Goal: Transaction & Acquisition: Purchase product/service

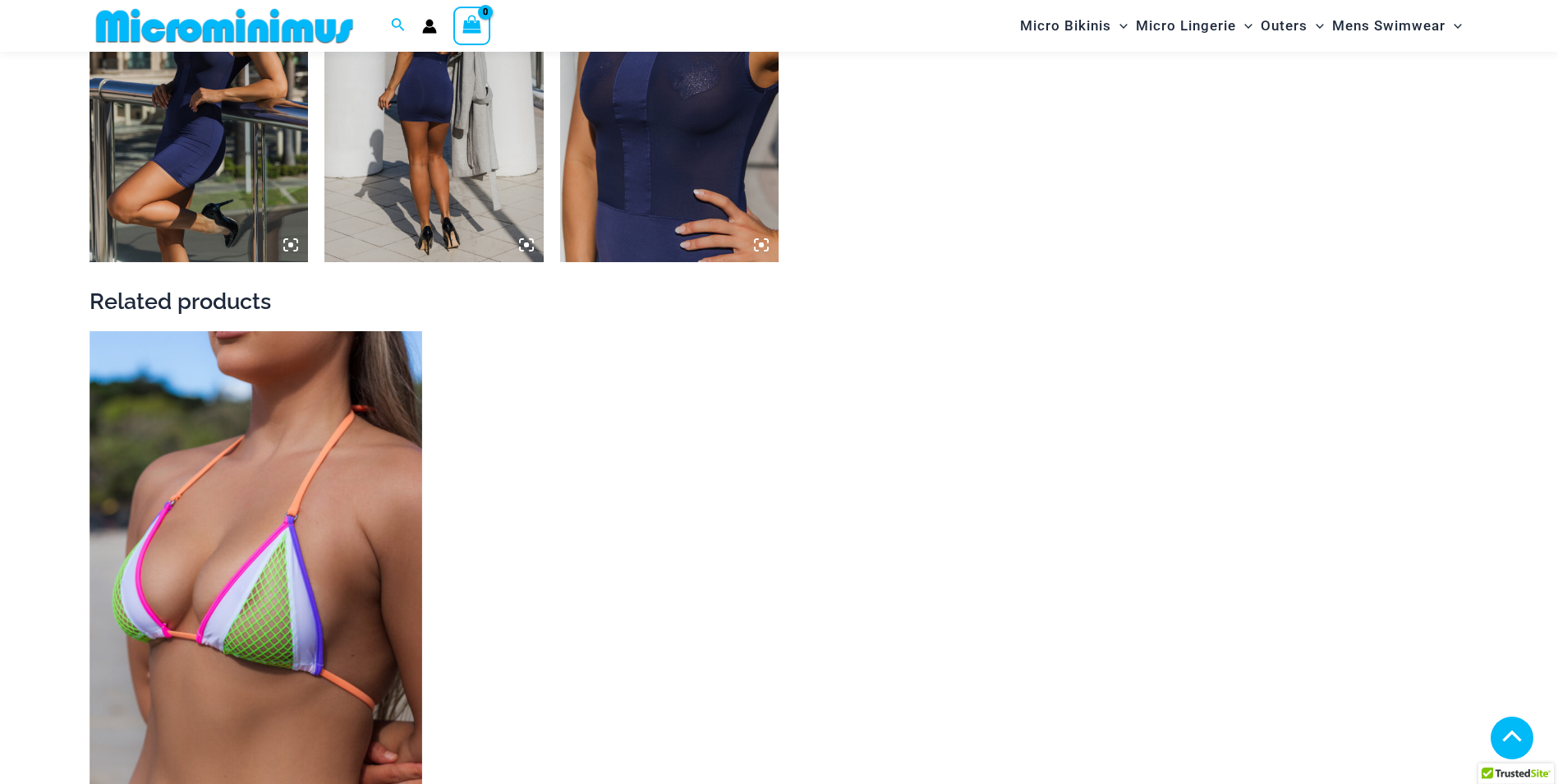
scroll to position [2039, 0]
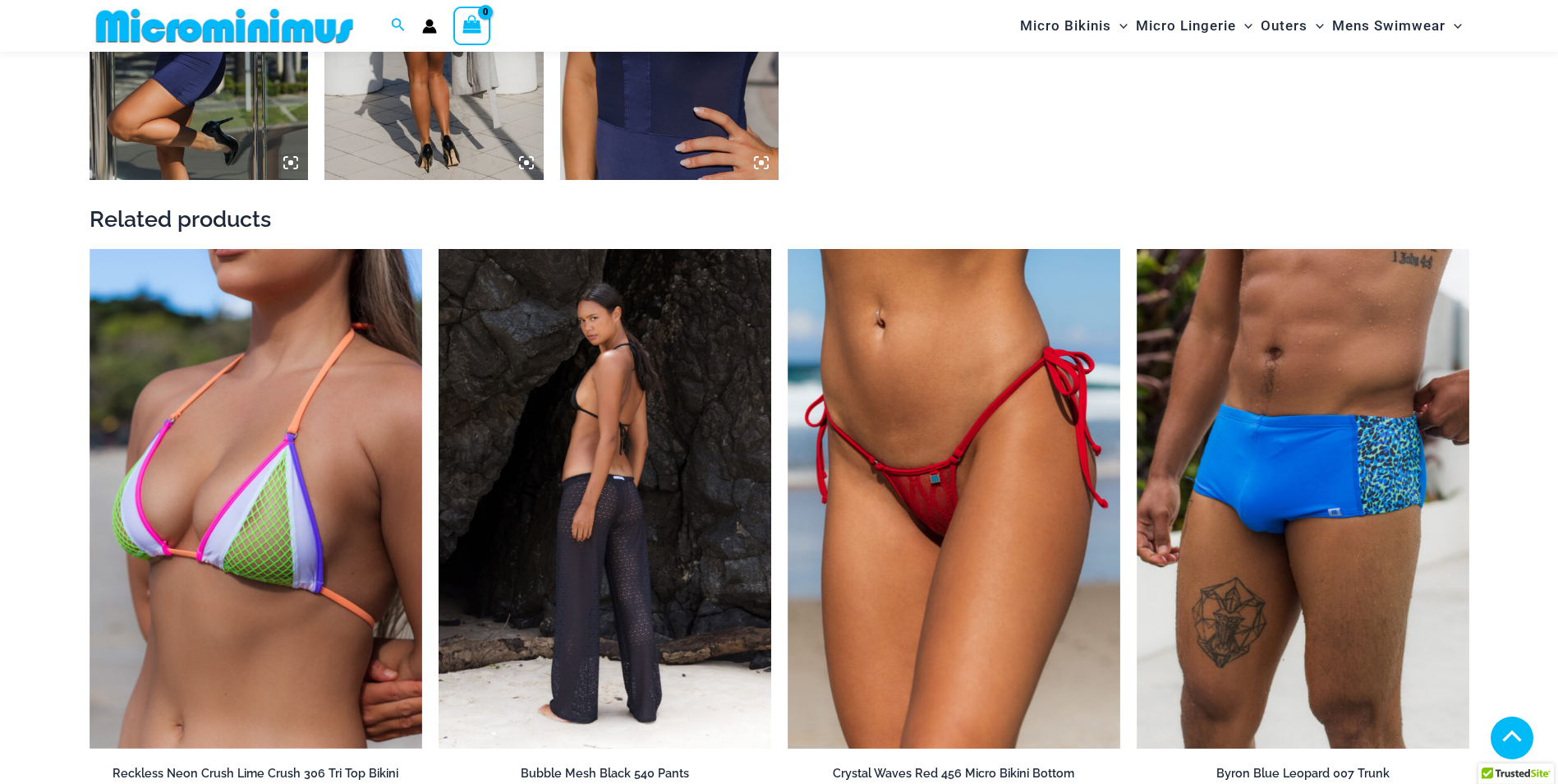
click at [495, 457] on img at bounding box center [604, 499] width 332 height 500
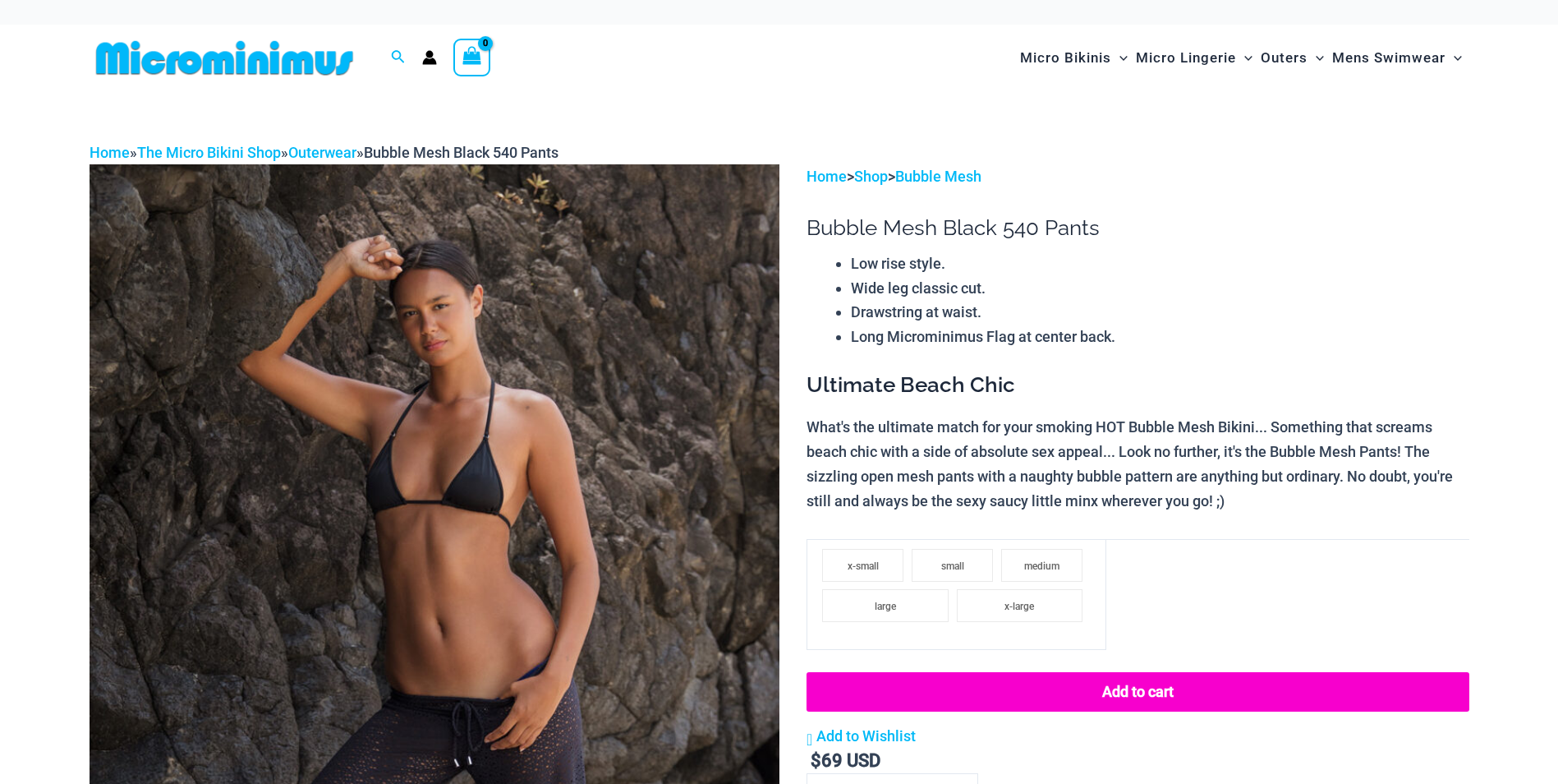
click at [601, 454] on img at bounding box center [434, 681] width 690 height 1035
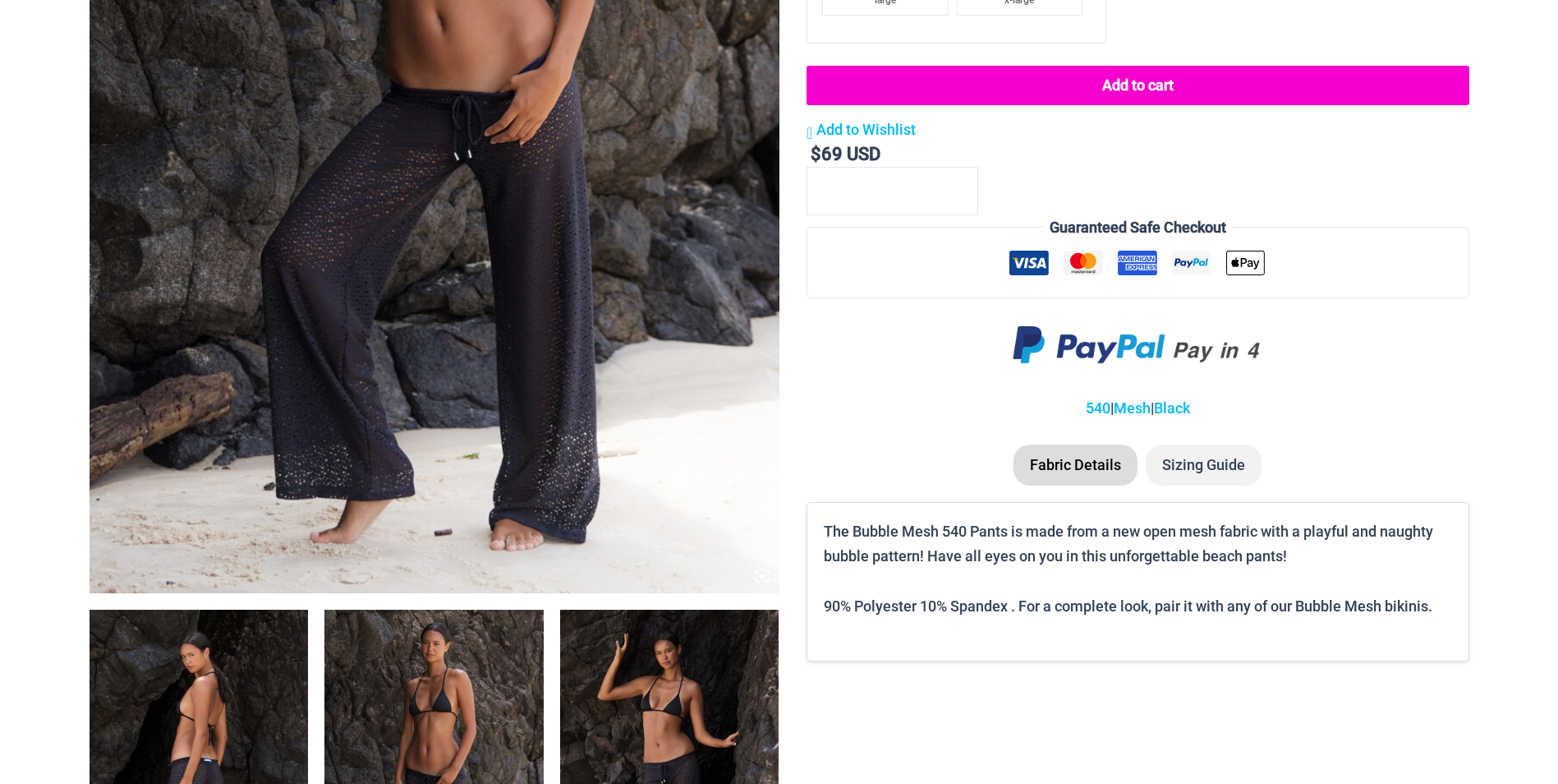
scroll to position [903, 0]
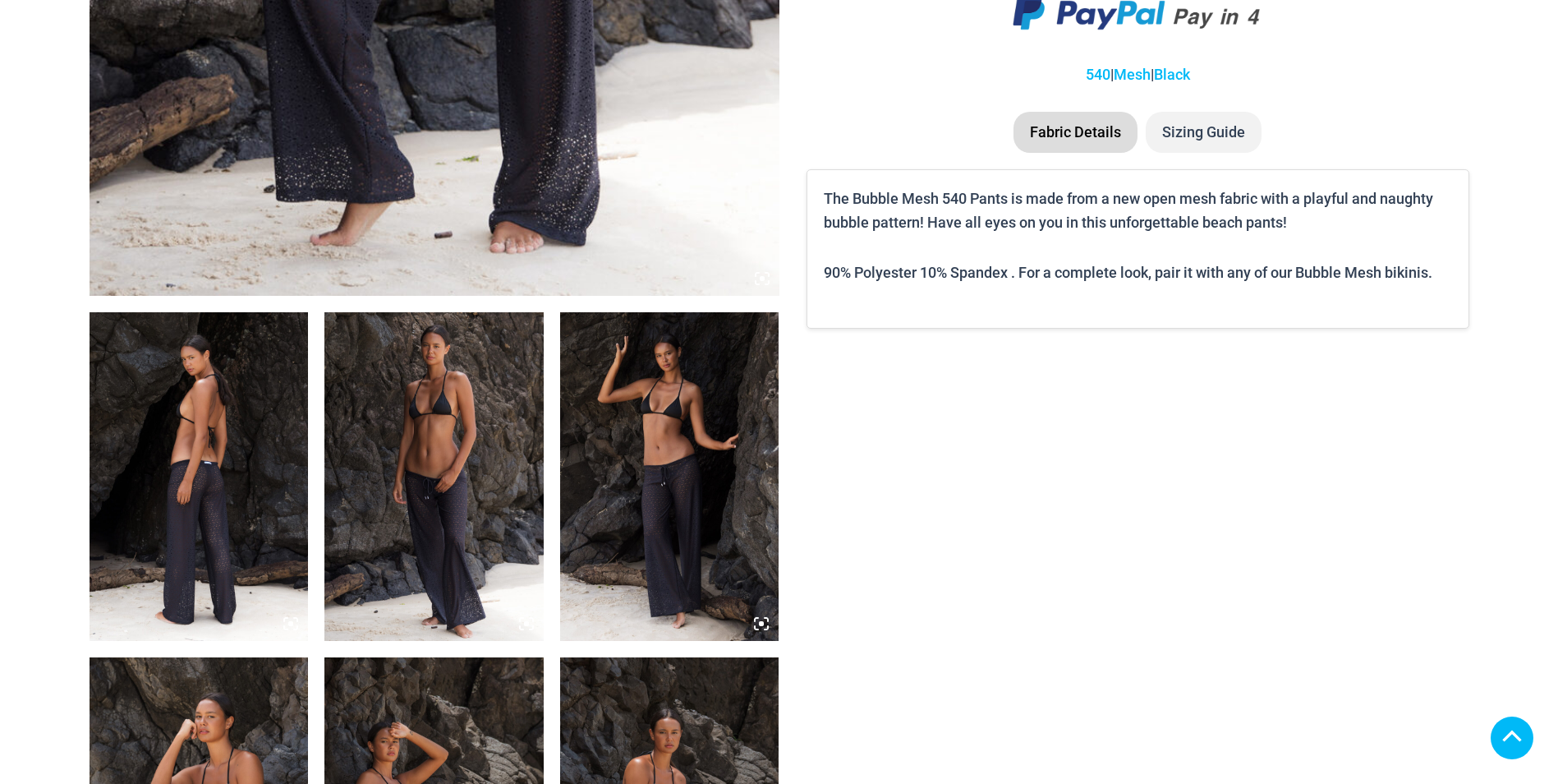
click at [236, 466] on img at bounding box center [199, 476] width 220 height 329
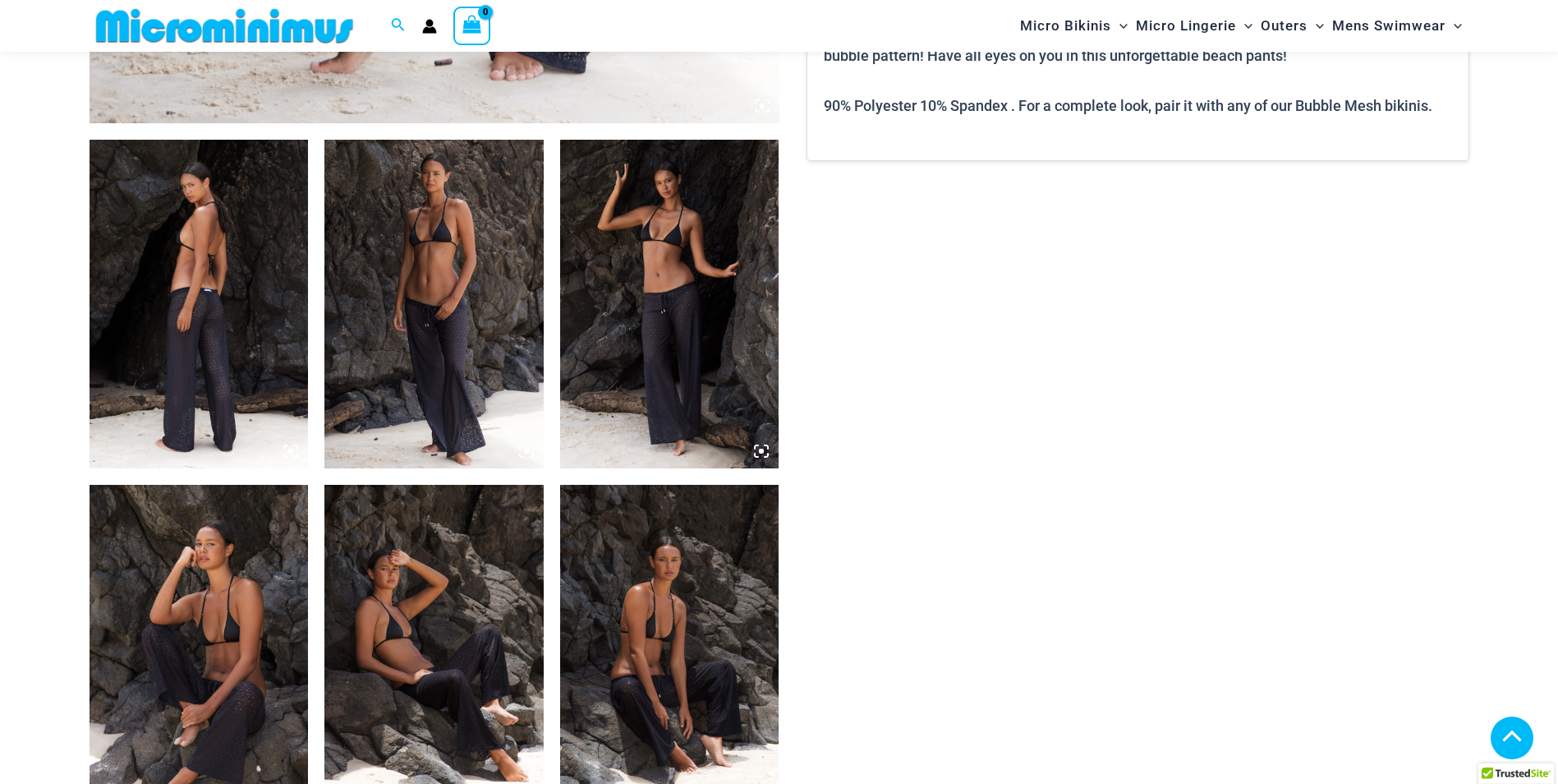
scroll to position [1061, 0]
click at [204, 283] on img at bounding box center [199, 305] width 220 height 329
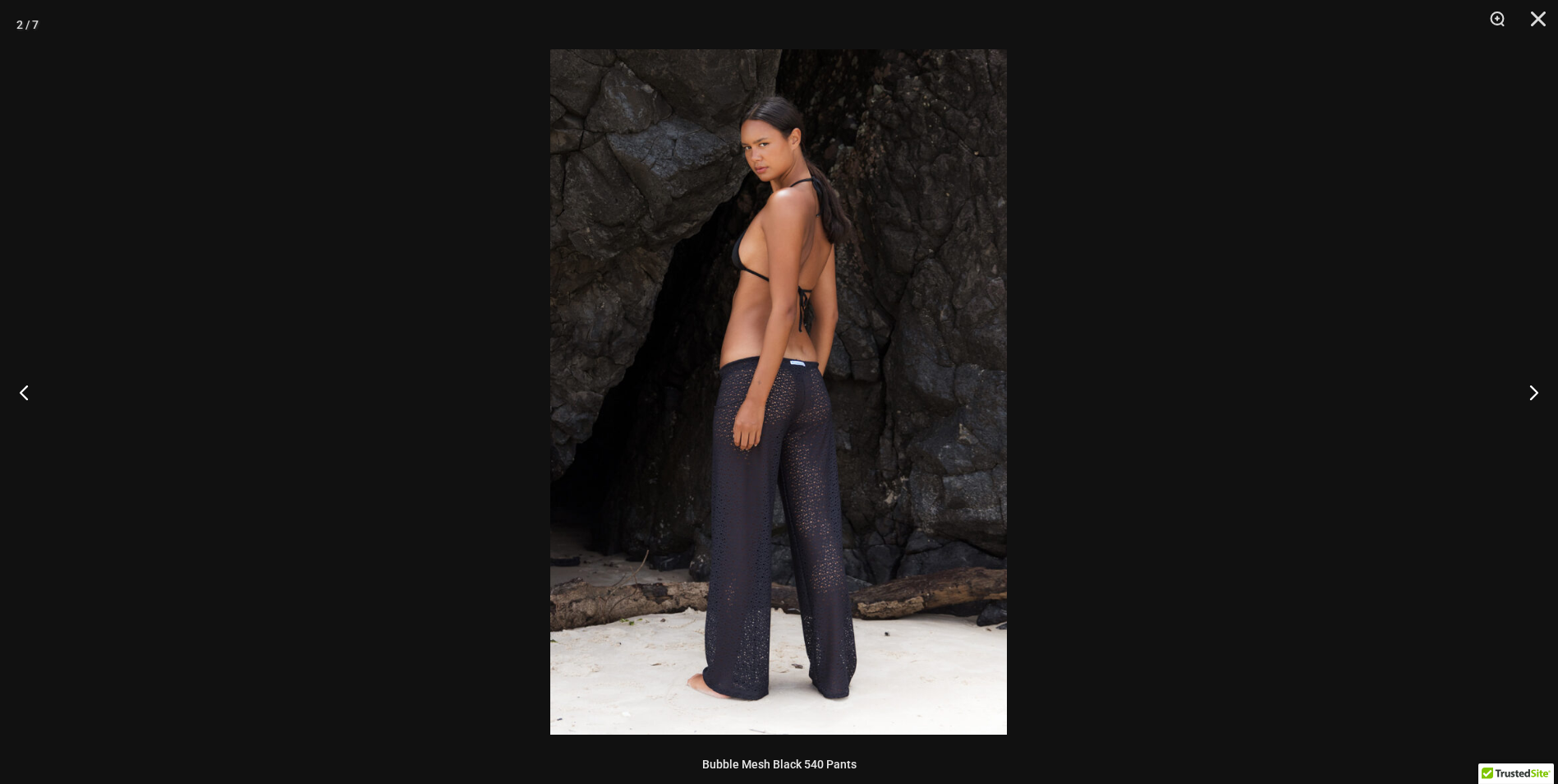
click at [835, 280] on img at bounding box center [778, 392] width 457 height 685
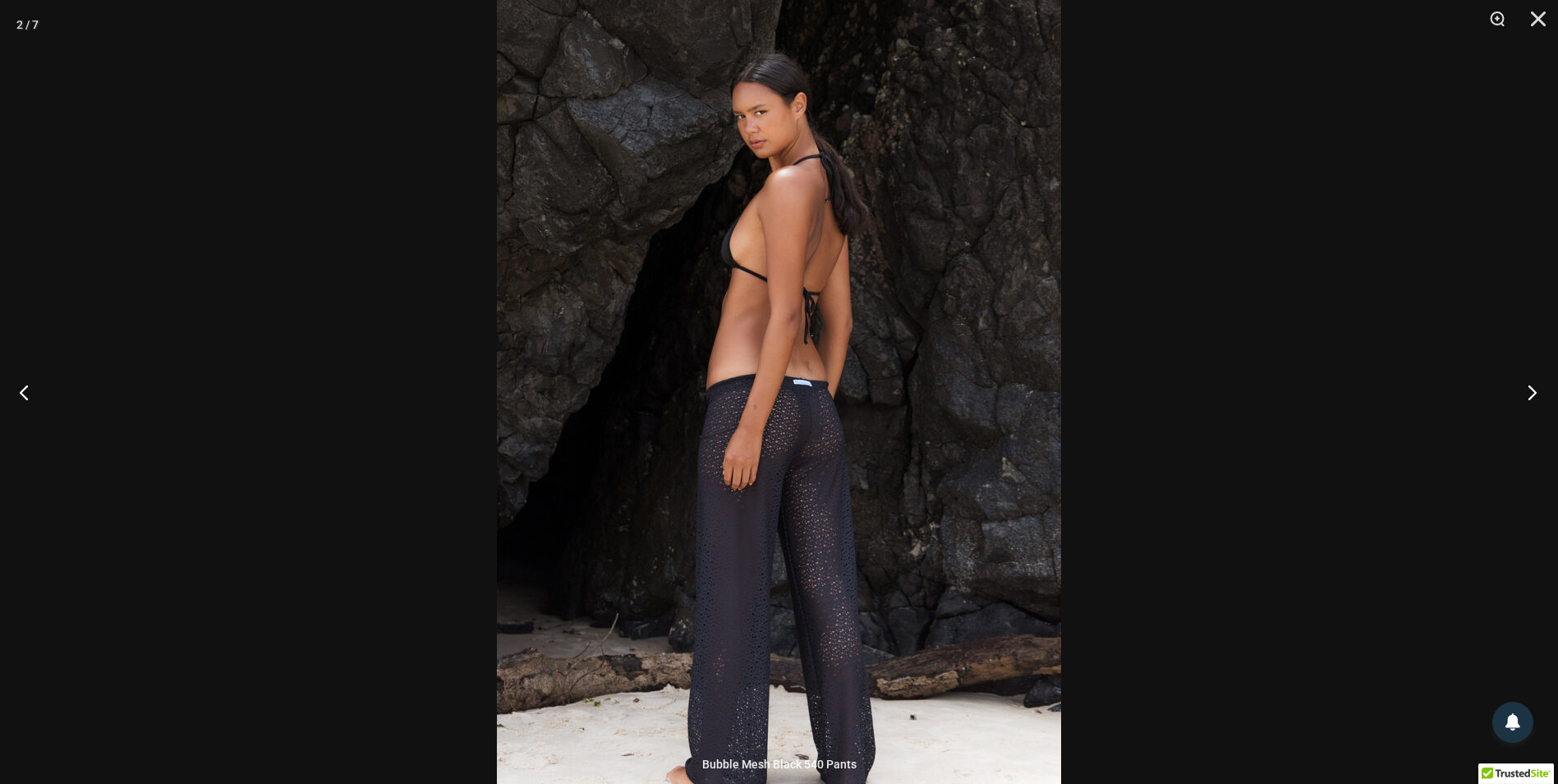
click at [1525, 394] on button "Next" at bounding box center [1527, 392] width 61 height 82
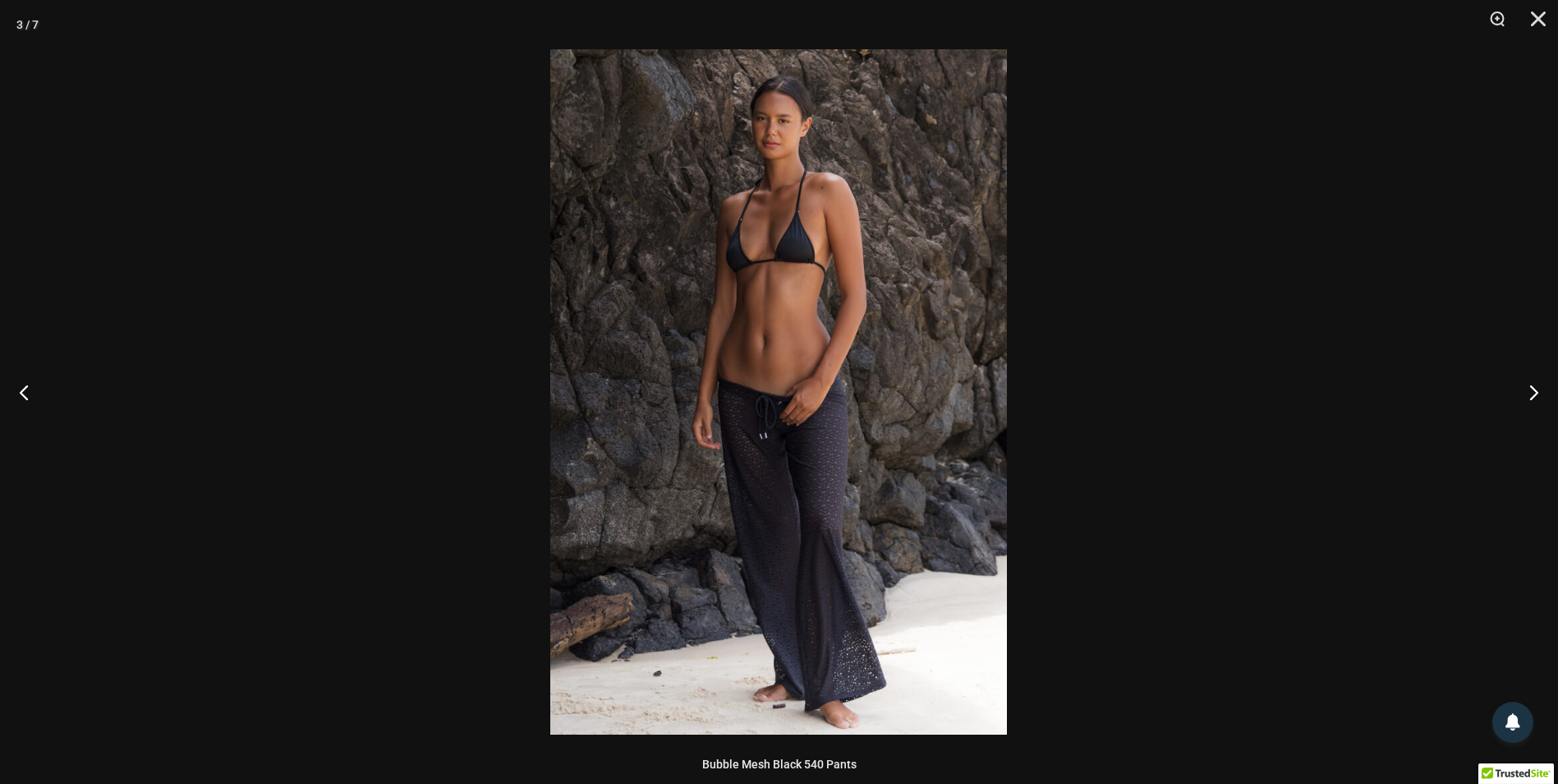
click at [886, 331] on img at bounding box center [778, 392] width 457 height 685
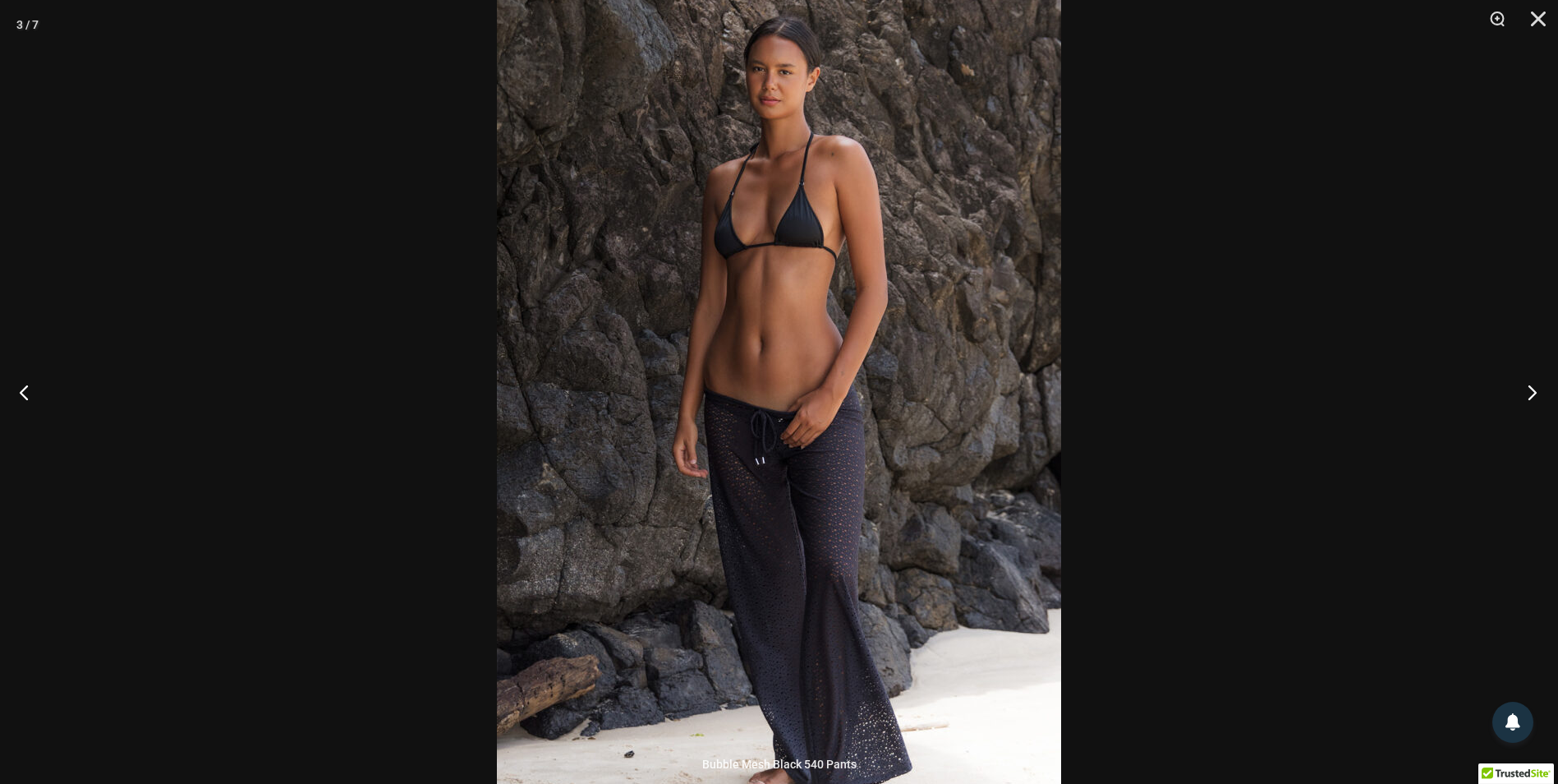
click at [1535, 387] on button "Next" at bounding box center [1527, 392] width 61 height 82
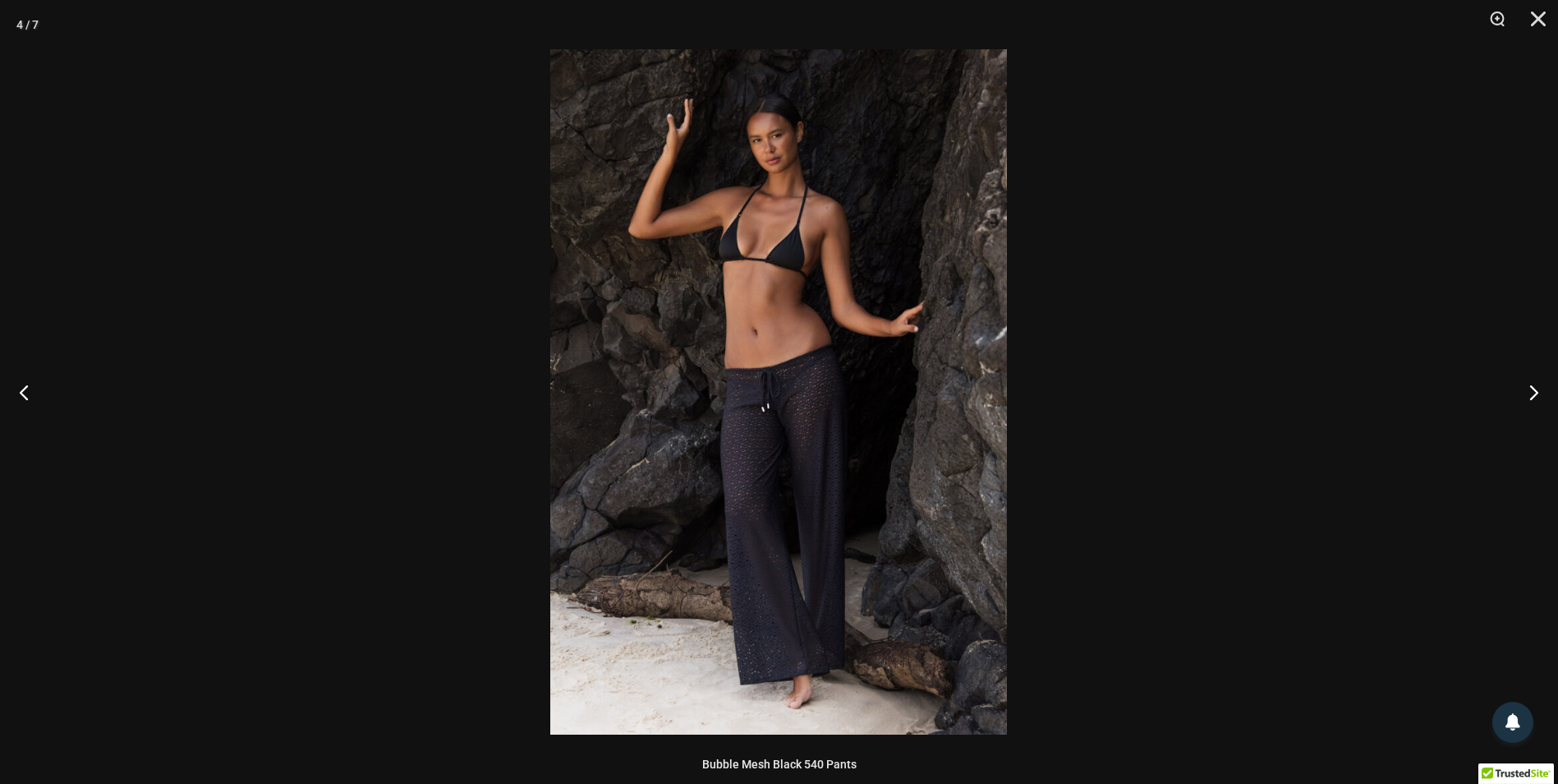
click at [843, 298] on img at bounding box center [778, 392] width 457 height 685
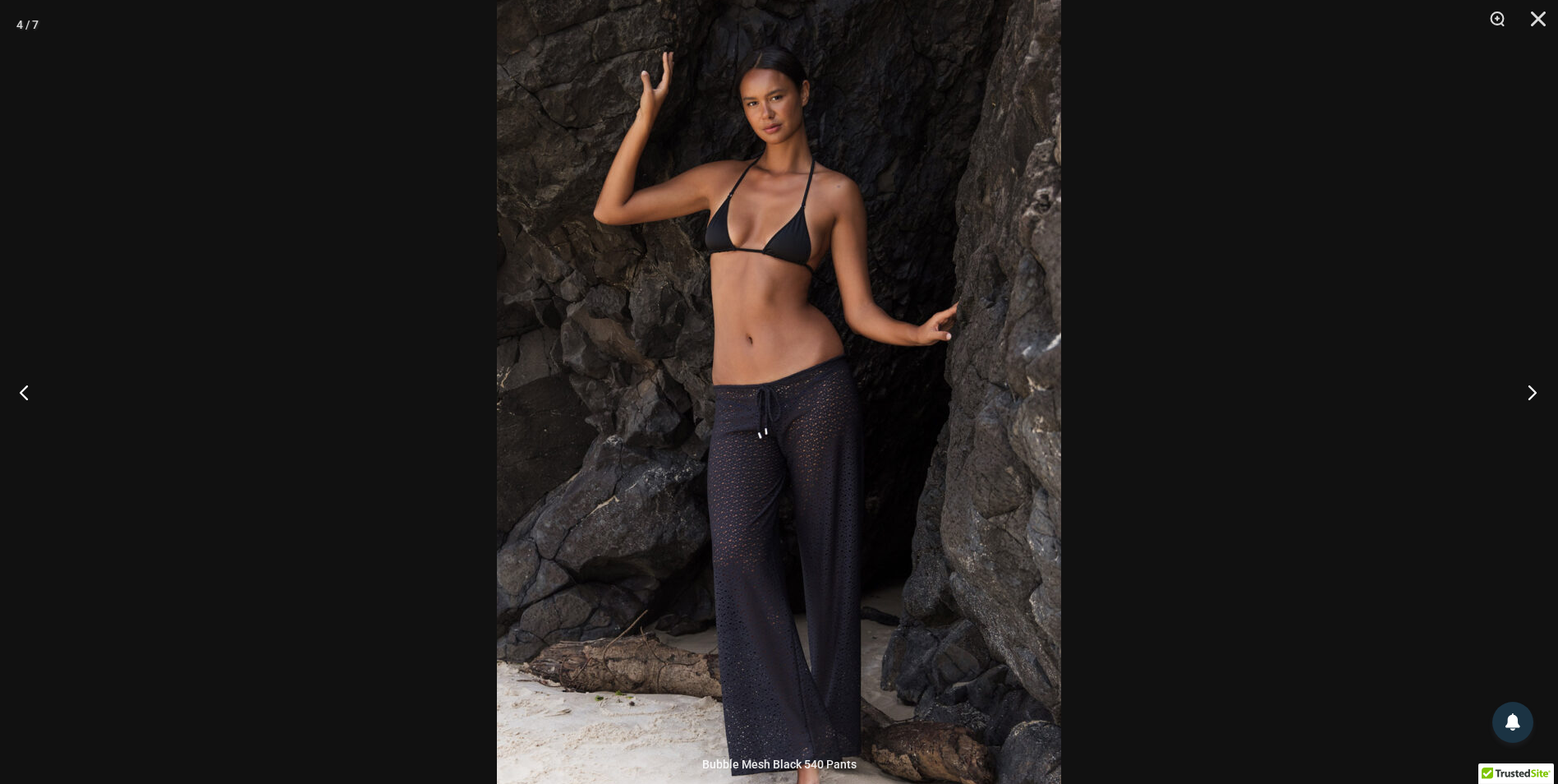
click at [1533, 389] on button "Next" at bounding box center [1527, 392] width 61 height 82
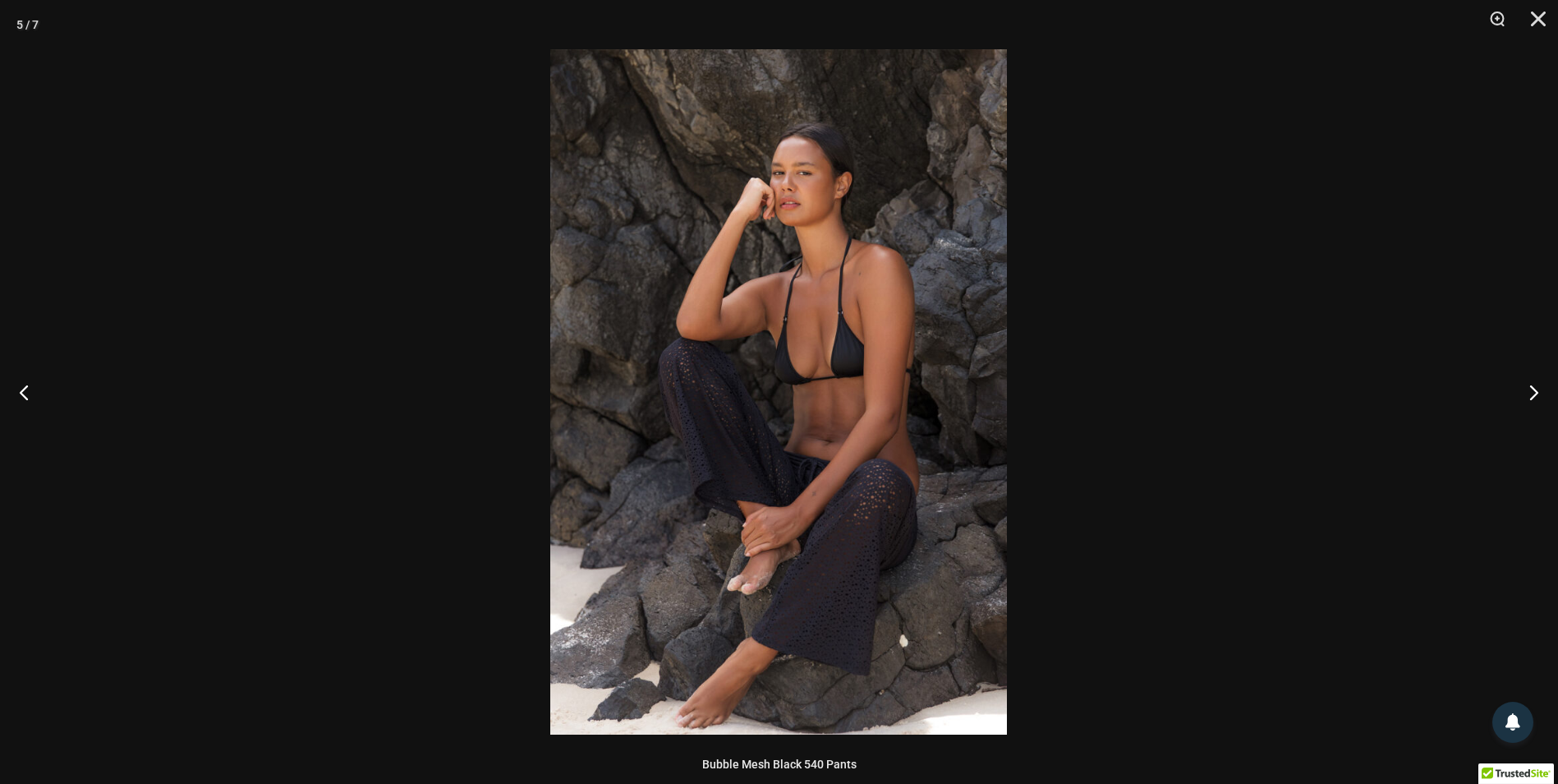
click at [836, 329] on img at bounding box center [778, 392] width 457 height 685
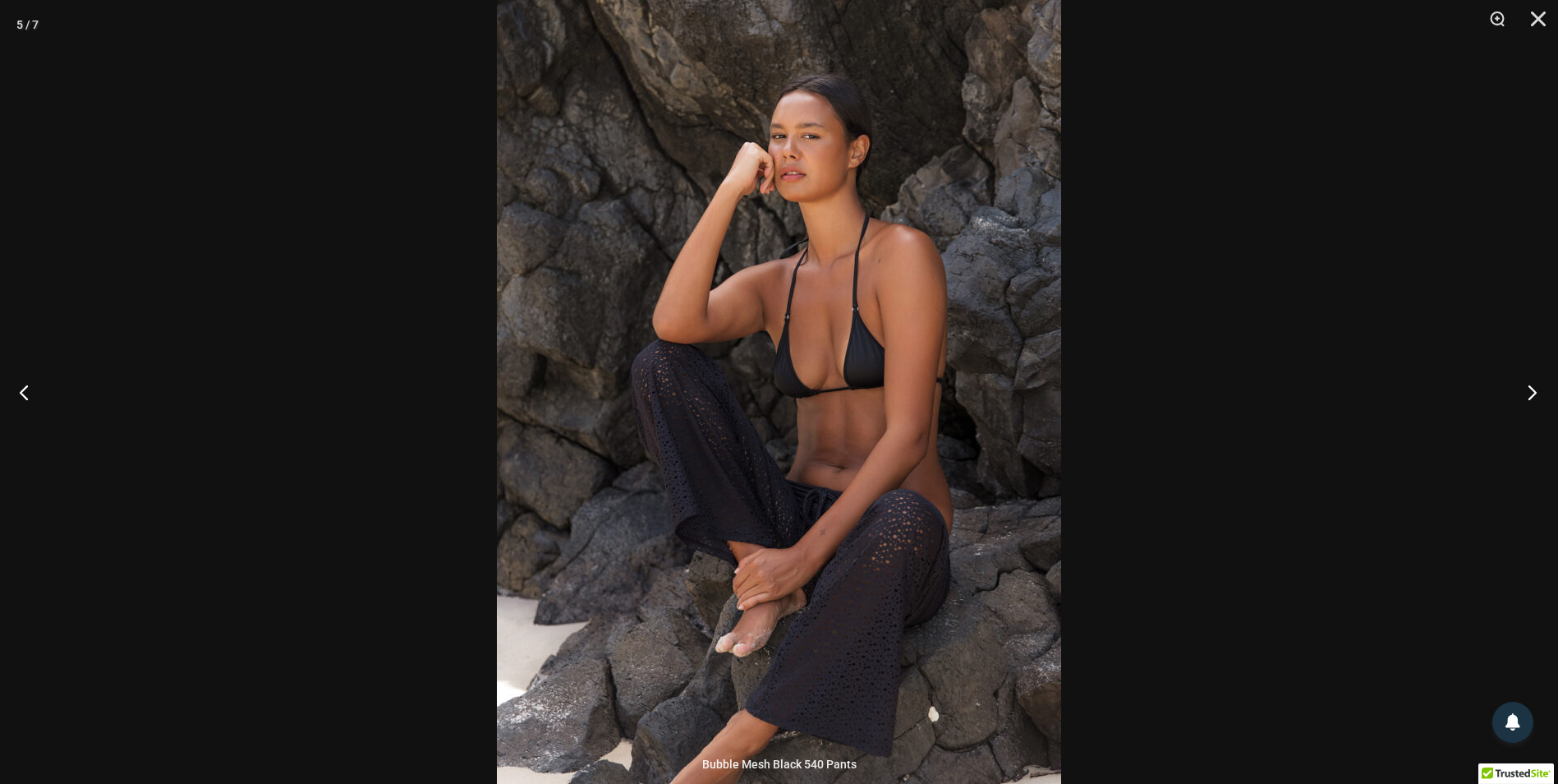
click at [1529, 391] on button "Next" at bounding box center [1527, 392] width 61 height 82
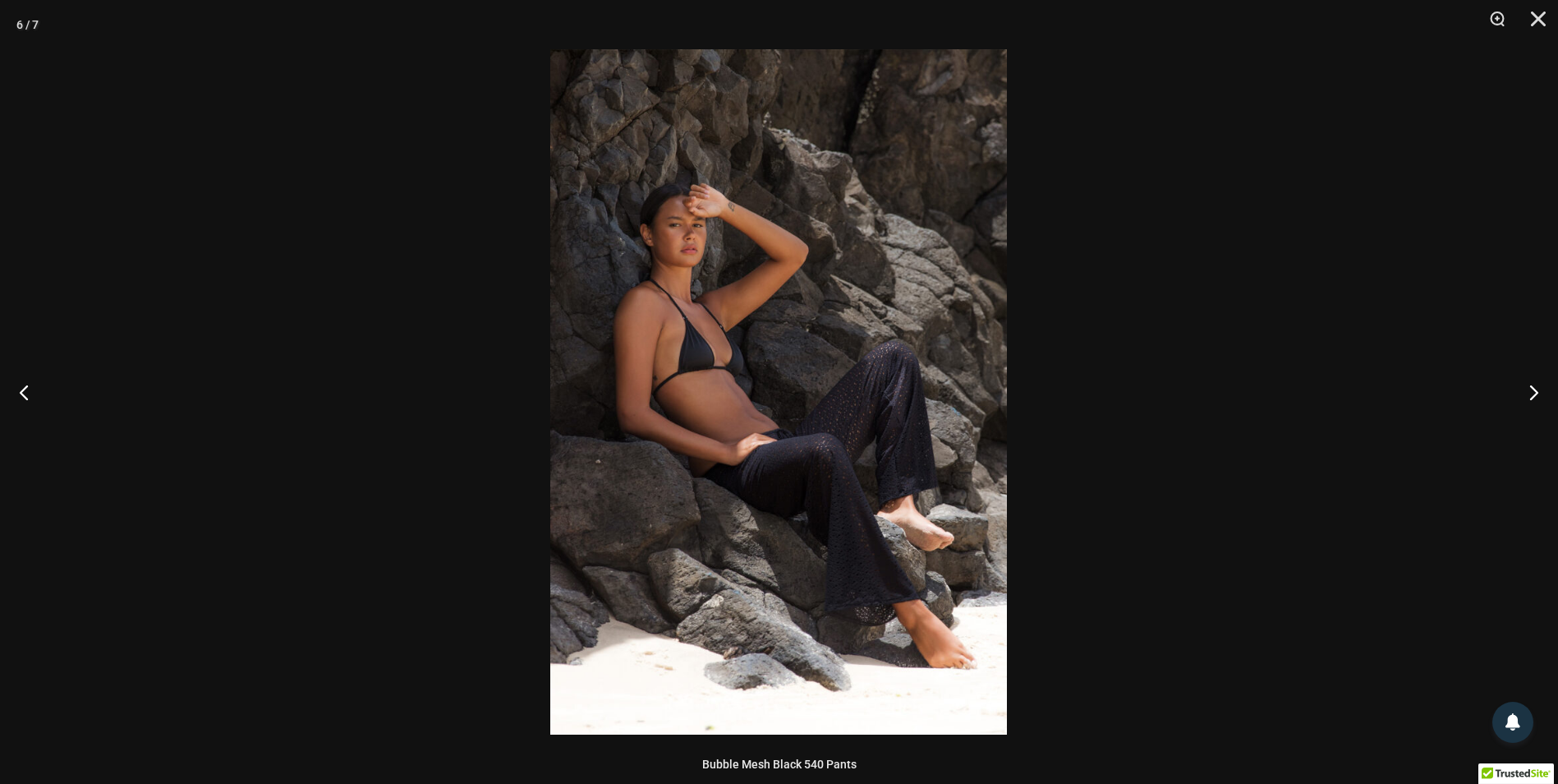
click at [920, 391] on img at bounding box center [778, 392] width 457 height 685
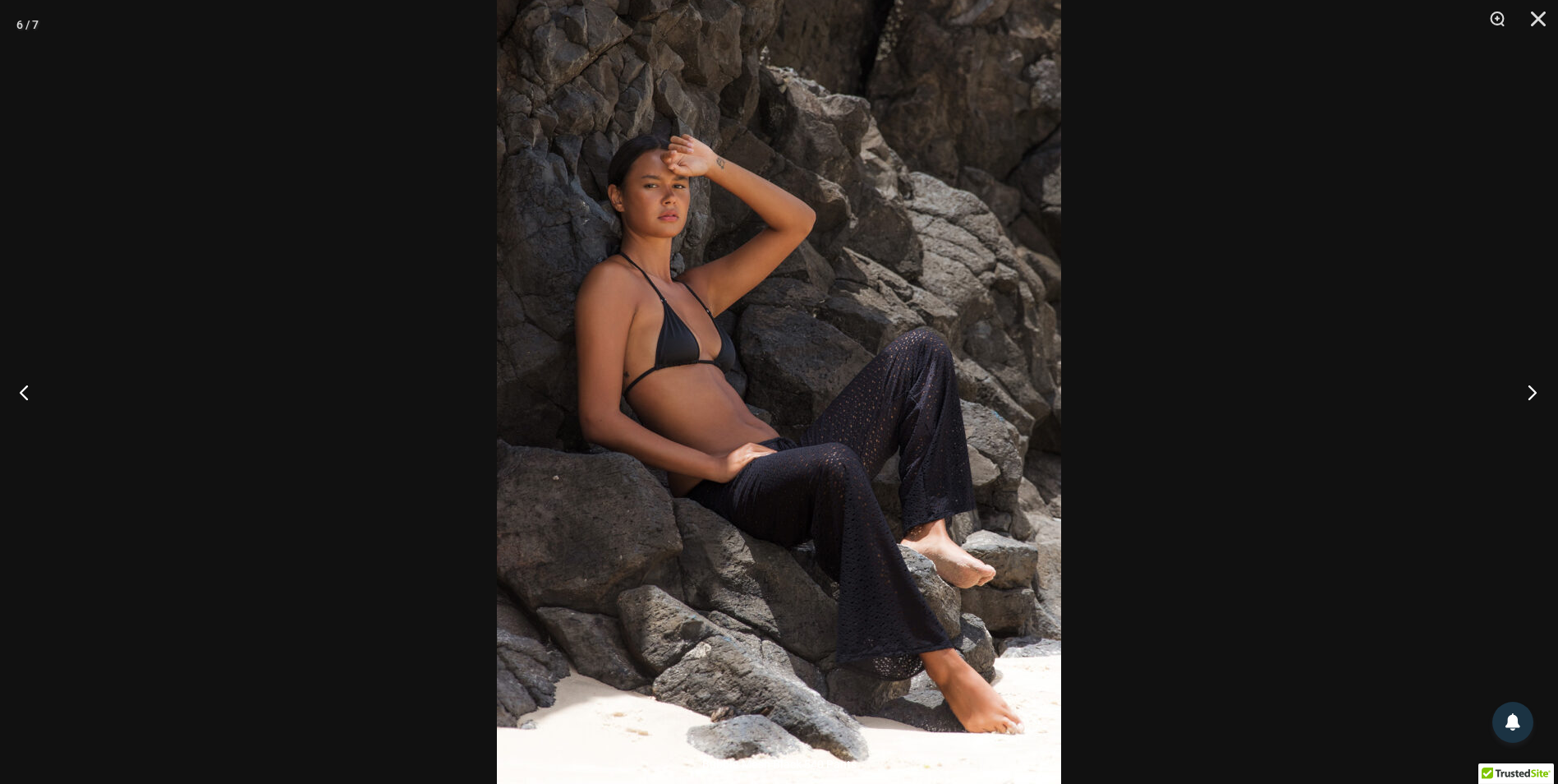
click at [1531, 395] on button "Next" at bounding box center [1527, 392] width 61 height 82
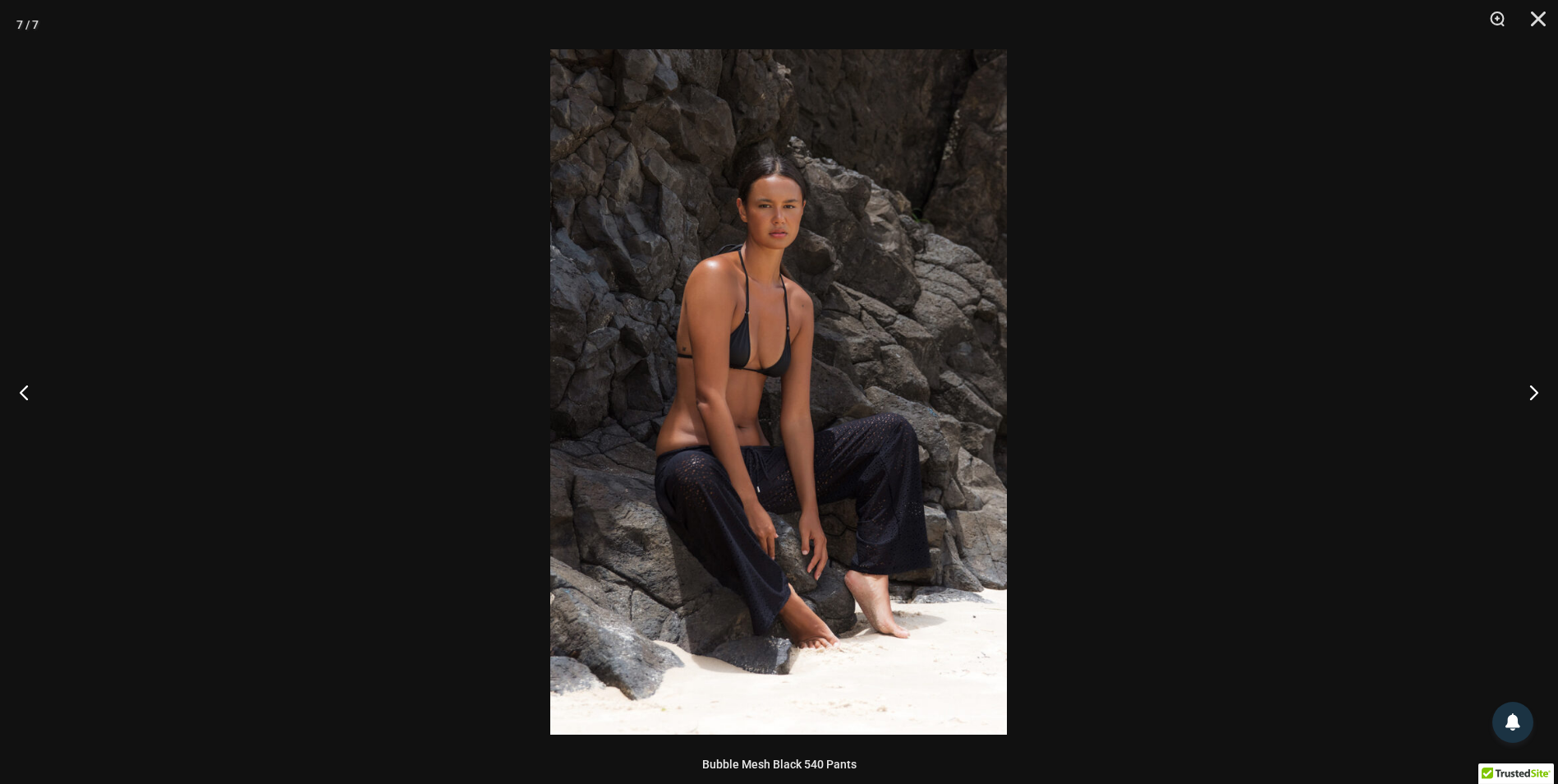
click at [867, 366] on img at bounding box center [778, 392] width 457 height 685
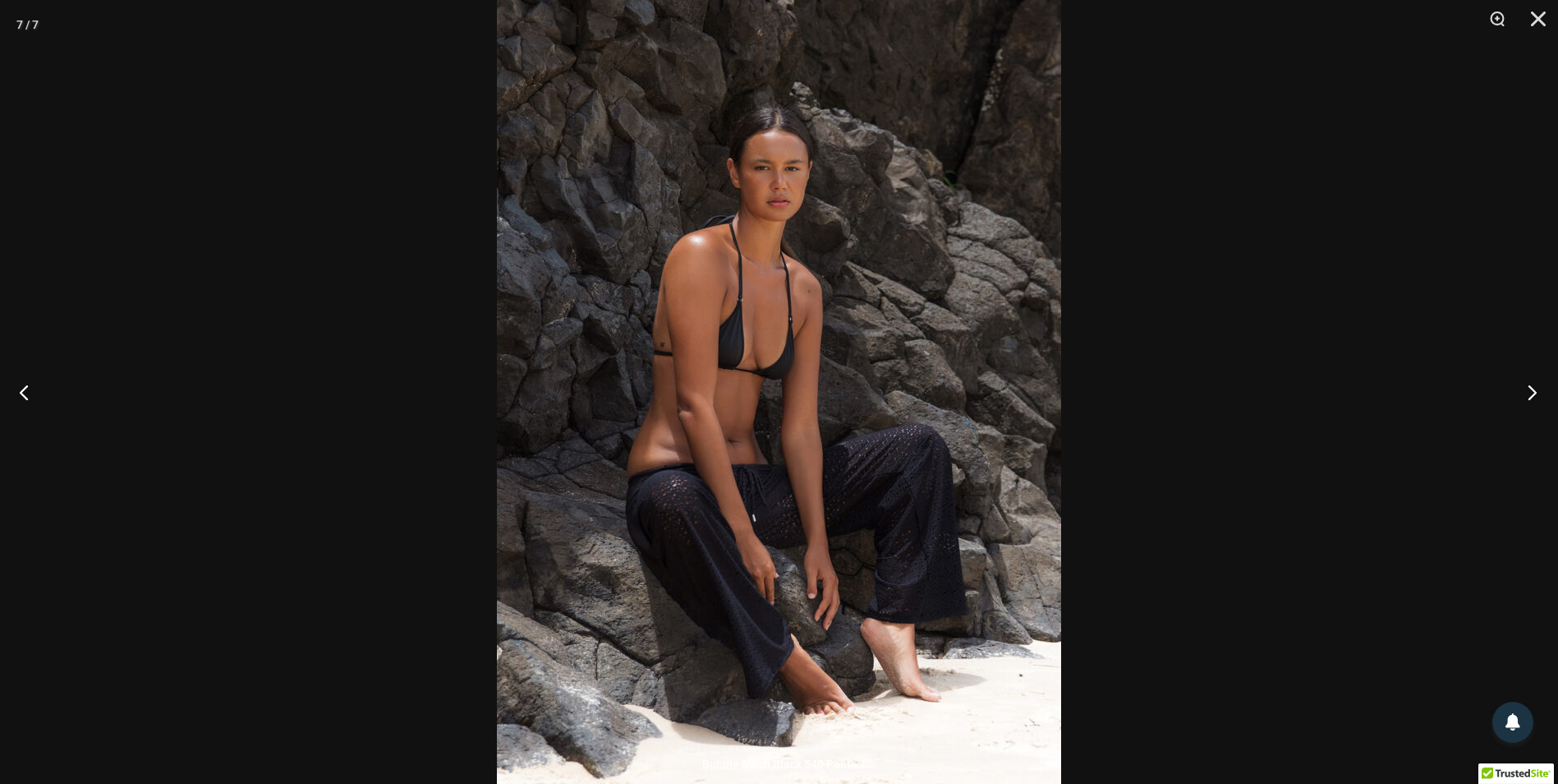
click at [1529, 390] on button "Next" at bounding box center [1527, 392] width 61 height 82
